Goal: Check status: Check status

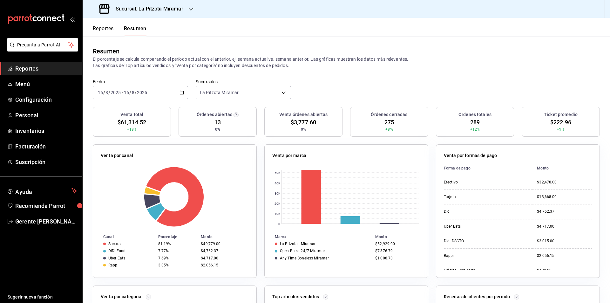
click at [181, 97] on div "[DATE] [DATE] - [DATE] [DATE]" at bounding box center [140, 92] width 95 height 13
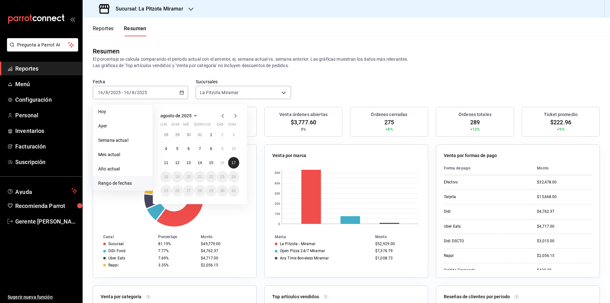
click at [231, 162] on abbr "17" at bounding box center [233, 162] width 4 height 4
click at [226, 162] on button "16" at bounding box center [222, 162] width 11 height 11
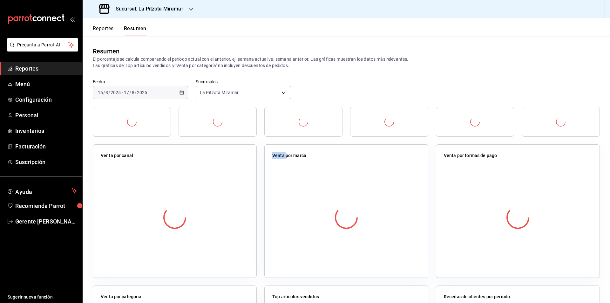
click at [226, 162] on div at bounding box center [175, 217] width 148 height 112
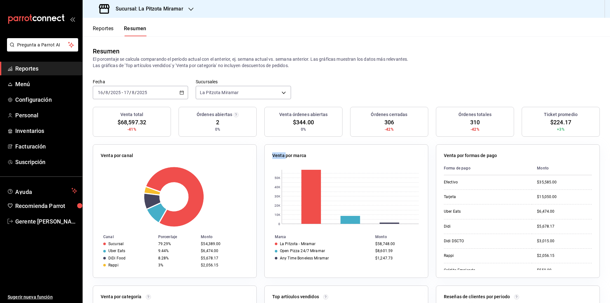
click at [180, 91] on icon "button" at bounding box center [181, 92] width 4 height 4
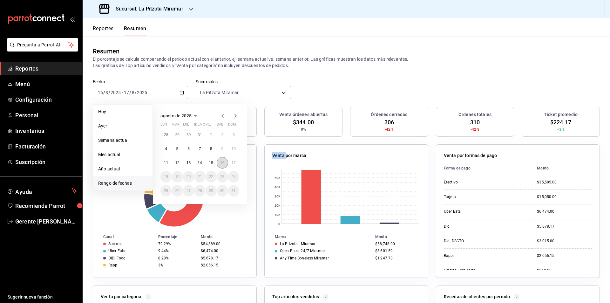
click at [221, 164] on abbr "16" at bounding box center [222, 162] width 4 height 4
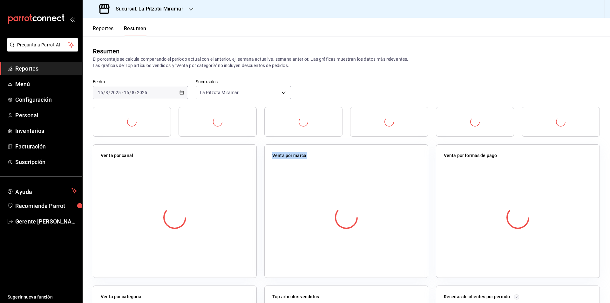
click at [221, 164] on div "Venta por canal" at bounding box center [175, 210] width 164 height 133
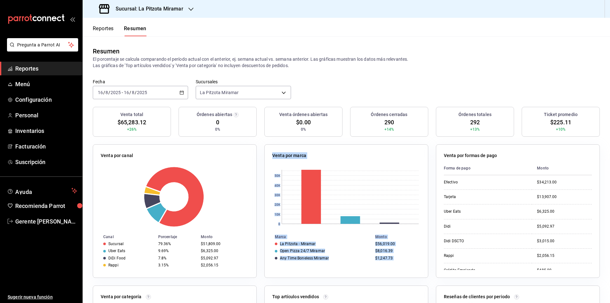
click at [182, 91] on icon "button" at bounding box center [181, 92] width 4 height 4
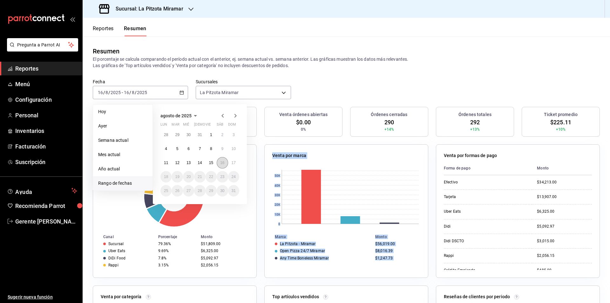
click at [226, 165] on button "16" at bounding box center [222, 162] width 11 height 11
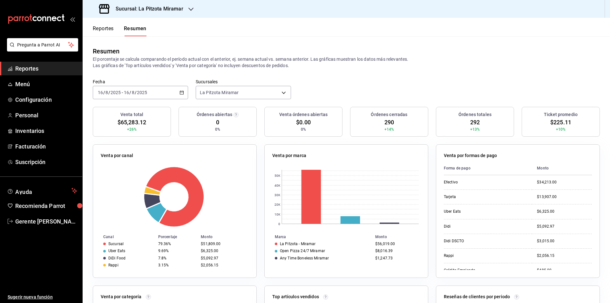
click at [182, 90] on div "[DATE] [DATE] - [DATE] [DATE]" at bounding box center [140, 92] width 95 height 13
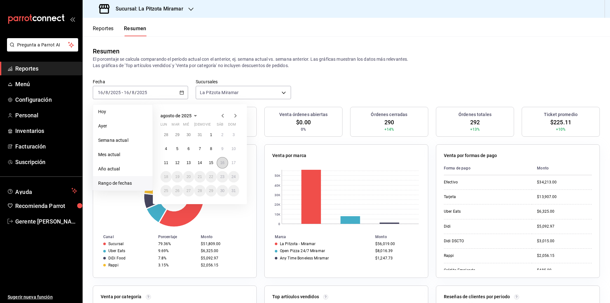
click at [224, 163] on abbr "16" at bounding box center [222, 162] width 4 height 4
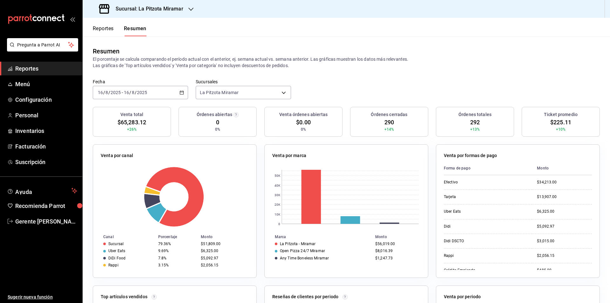
drag, startPoint x: 101, startPoint y: 78, endPoint x: 101, endPoint y: 74, distance: 3.8
click at [101, 74] on div "Resumen El porcentaje se calcula comparando el período actual con el anterior, …" at bounding box center [346, 57] width 527 height 43
click at [109, 25] on div "Reportes Resumen" at bounding box center [115, 27] width 64 height 18
click at [109, 34] on button "Reportes" at bounding box center [103, 30] width 21 height 11
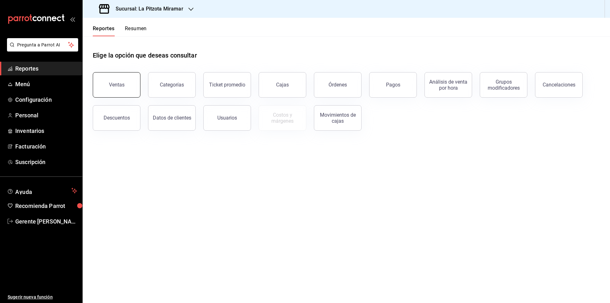
click at [129, 82] on button "Ventas" at bounding box center [117, 84] width 48 height 25
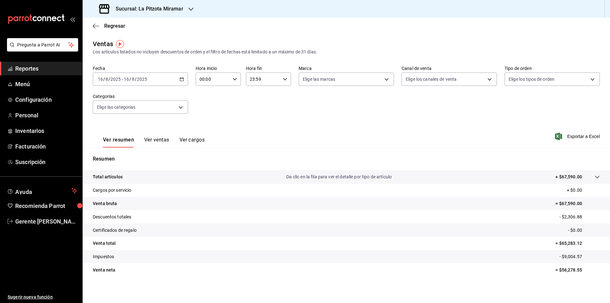
click at [179, 82] on div "[DATE] [DATE] - [DATE] [DATE]" at bounding box center [140, 78] width 95 height 13
click at [133, 150] on li "Rango de fechas" at bounding box center [122, 155] width 59 height 14
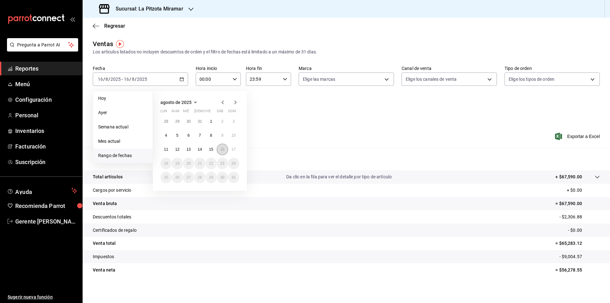
click at [221, 148] on abbr "16" at bounding box center [222, 149] width 4 height 4
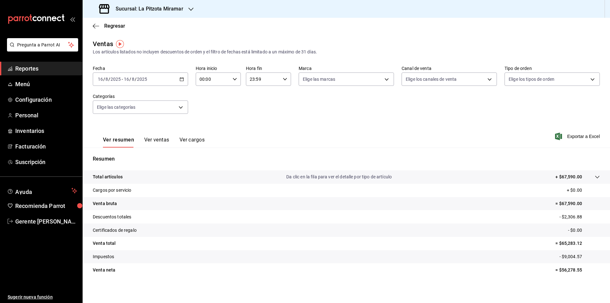
click at [153, 141] on button "Ver ventas" at bounding box center [156, 142] width 25 height 11
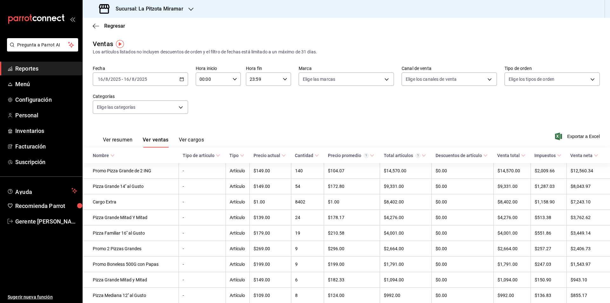
click at [98, 19] on div "Regresar" at bounding box center [346, 26] width 527 height 16
click at [97, 23] on div "Regresar" at bounding box center [346, 26] width 527 height 16
click at [97, 23] on icon "button" at bounding box center [96, 26] width 6 height 6
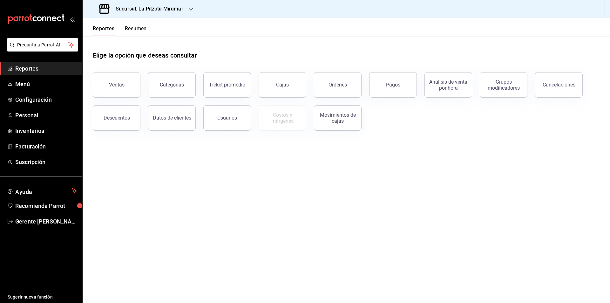
click at [135, 32] on button "Resumen" at bounding box center [136, 30] width 22 height 11
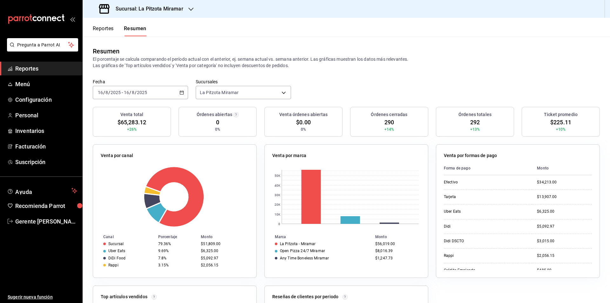
click at [182, 92] on div "[DATE] [DATE] - [DATE] [DATE]" at bounding box center [140, 92] width 95 height 13
click at [125, 187] on li "Rango de fechas" at bounding box center [122, 183] width 59 height 14
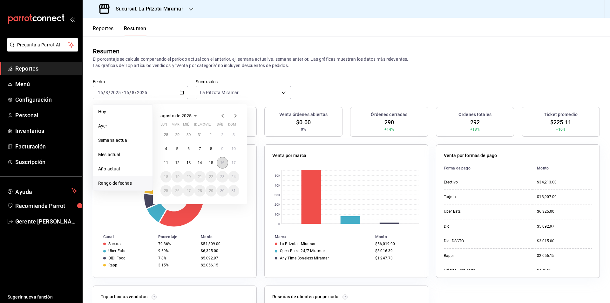
click at [221, 161] on abbr "16" at bounding box center [222, 162] width 4 height 4
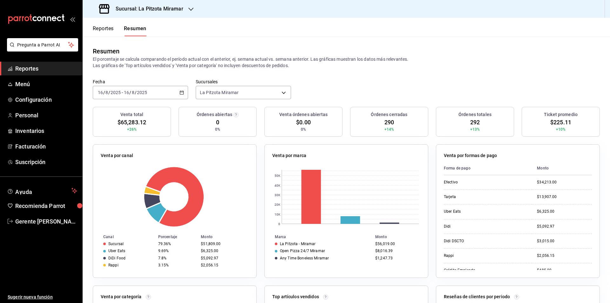
click at [93, 33] on button "Reportes" at bounding box center [103, 30] width 21 height 11
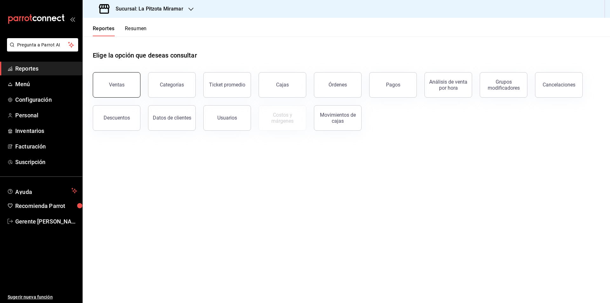
click at [126, 83] on button "Ventas" at bounding box center [117, 84] width 48 height 25
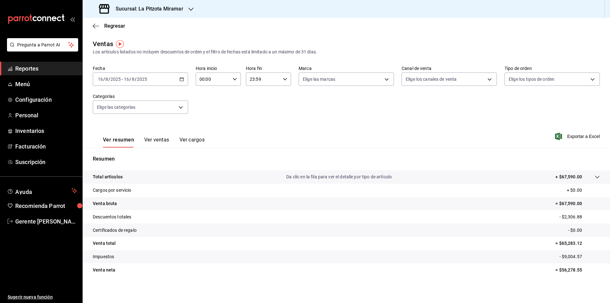
click at [171, 85] on div "[DATE] [DATE] - [DATE] [DATE]" at bounding box center [140, 78] width 95 height 13
click at [133, 154] on span "Rango de fechas" at bounding box center [122, 155] width 49 height 7
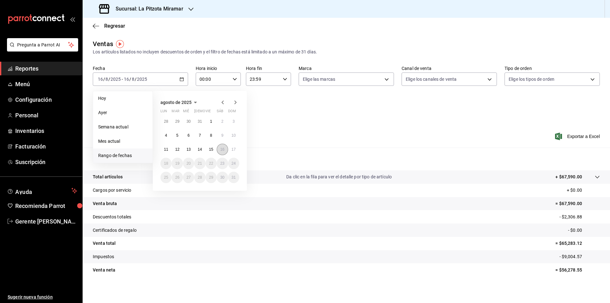
click at [225, 149] on button "16" at bounding box center [222, 149] width 11 height 11
click at [224, 149] on abbr "16" at bounding box center [222, 149] width 4 height 4
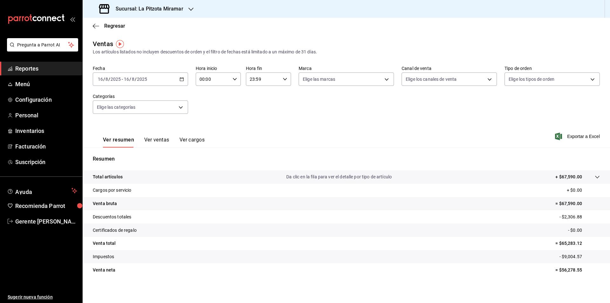
click at [160, 141] on button "Ver ventas" at bounding box center [156, 142] width 25 height 11
